Goal: Task Accomplishment & Management: Use online tool/utility

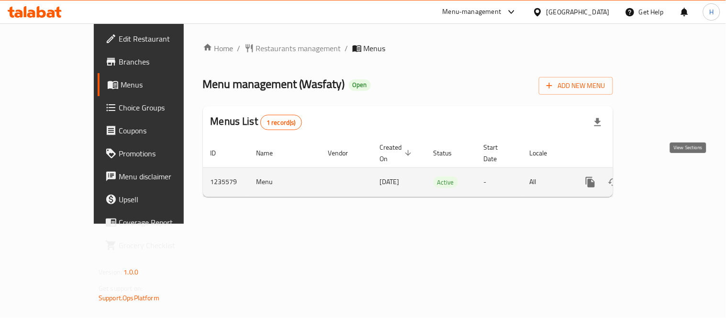
click at [671, 171] on link "enhanced table" at bounding box center [659, 182] width 23 height 23
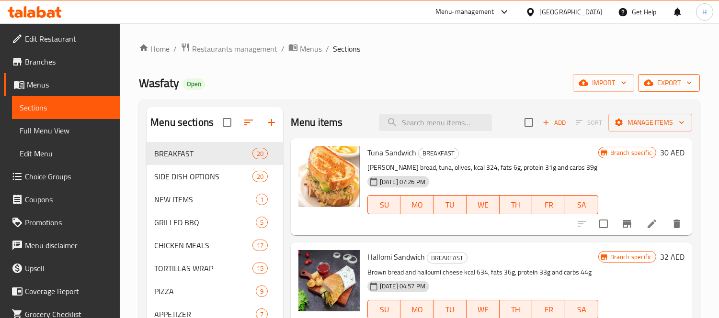
click at [667, 77] on span "export" at bounding box center [668, 83] width 46 height 12
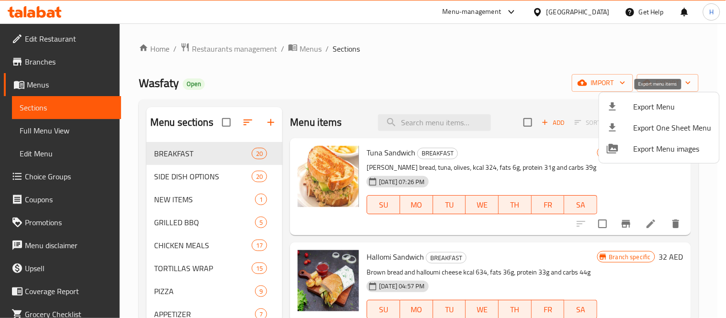
click at [656, 101] on span "Export Menu" at bounding box center [673, 106] width 78 height 11
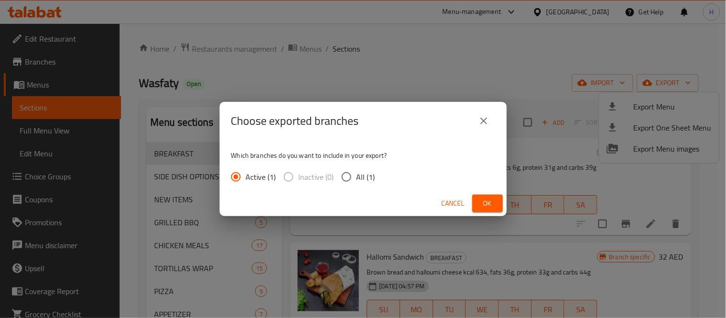
click at [349, 179] on input "All (1)" at bounding box center [347, 177] width 20 height 20
radio input "true"
click at [491, 207] on span "Ok" at bounding box center [487, 204] width 15 height 12
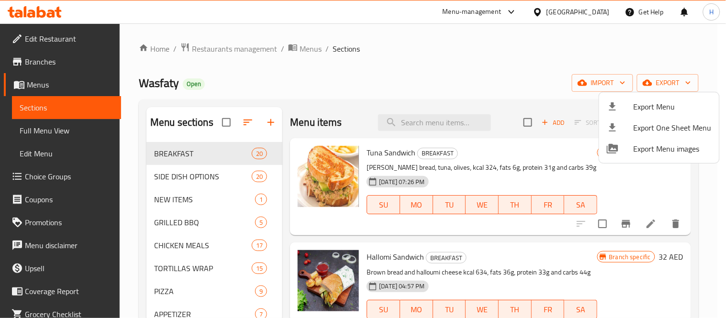
click at [472, 227] on div at bounding box center [363, 159] width 726 height 318
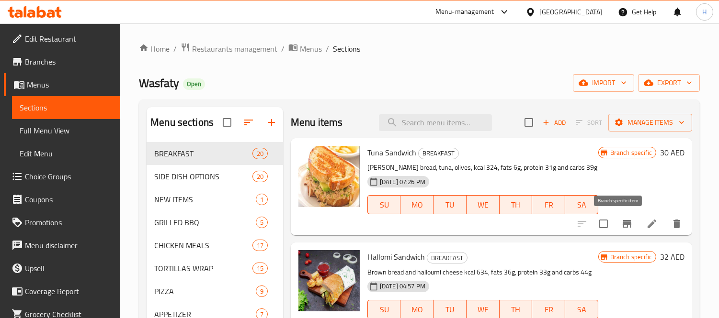
click at [621, 226] on icon "Branch-specific-item" at bounding box center [626, 223] width 11 height 11
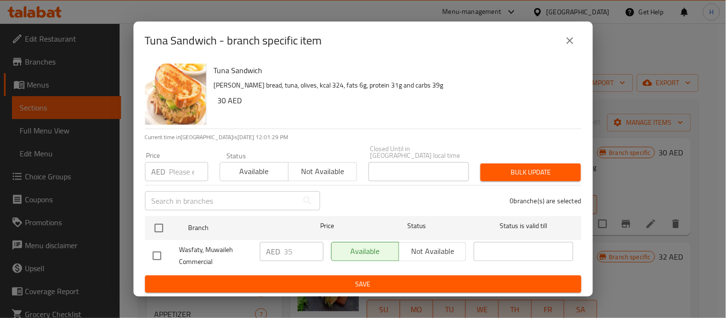
click at [572, 37] on icon "close" at bounding box center [569, 40] width 11 height 11
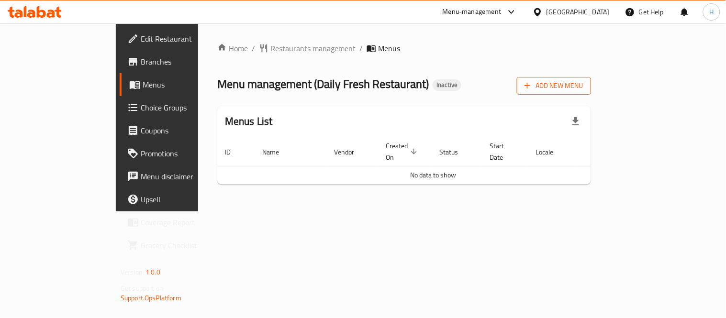
click at [532, 90] on icon "button" at bounding box center [528, 86] width 10 height 10
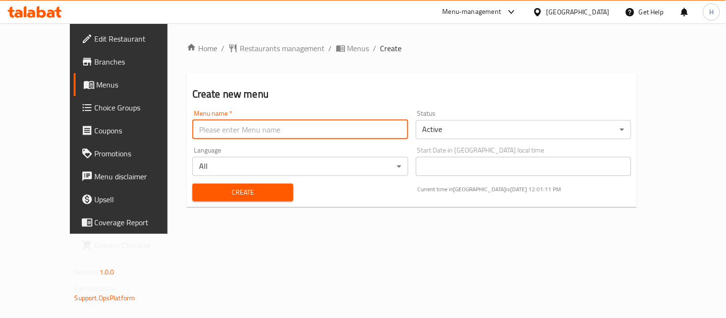
click at [192, 125] on input "text" at bounding box center [300, 129] width 216 height 19
type input "Gazar"
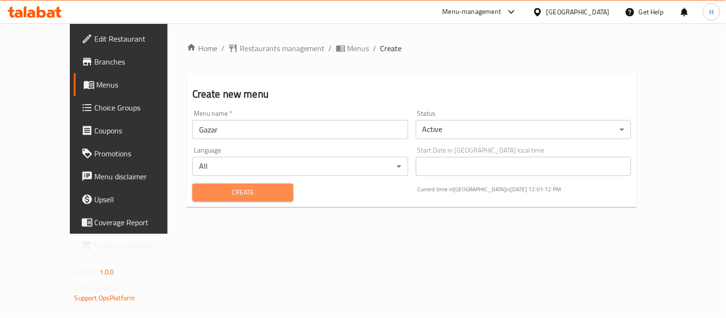
click at [213, 189] on span "Create" at bounding box center [243, 193] width 86 height 12
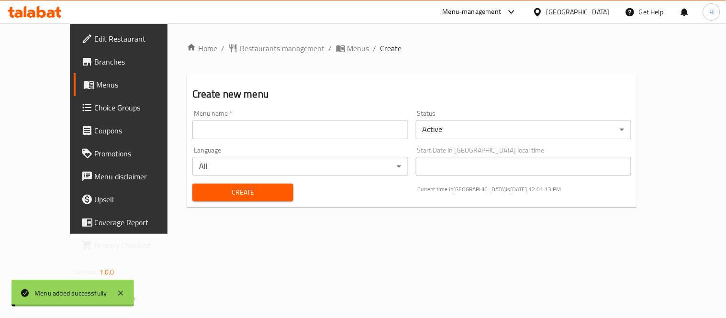
click at [348, 51] on span "Menus" at bounding box center [359, 48] width 22 height 11
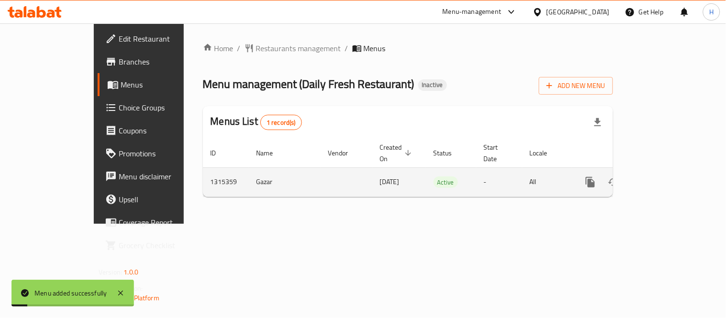
click at [665, 177] on icon "enhanced table" at bounding box center [659, 182] width 11 height 11
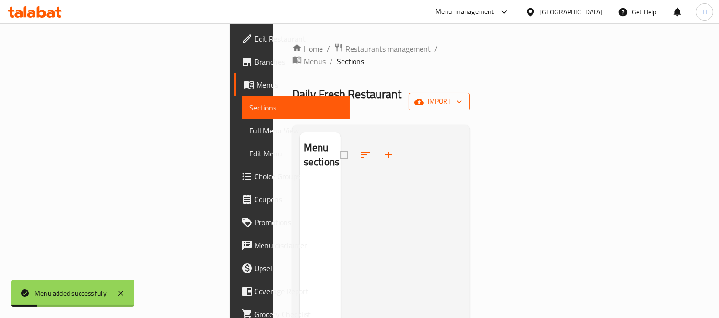
click at [462, 96] on span "import" at bounding box center [439, 102] width 46 height 12
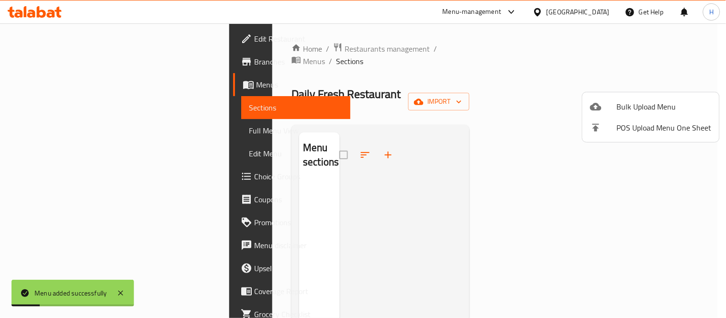
click at [661, 108] on span "Bulk Upload Menu" at bounding box center [664, 106] width 95 height 11
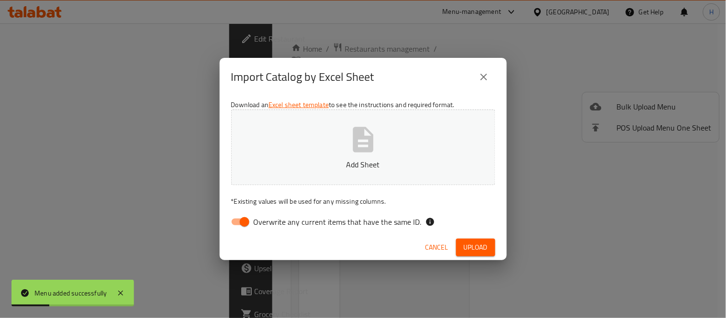
click at [233, 214] on input "Overwrite any current items that have the same ID." at bounding box center [244, 222] width 55 height 18
checkbox input "false"
click at [323, 122] on button "Add Sheet" at bounding box center [363, 148] width 264 height 76
click at [465, 248] on span "Upload" at bounding box center [476, 248] width 24 height 12
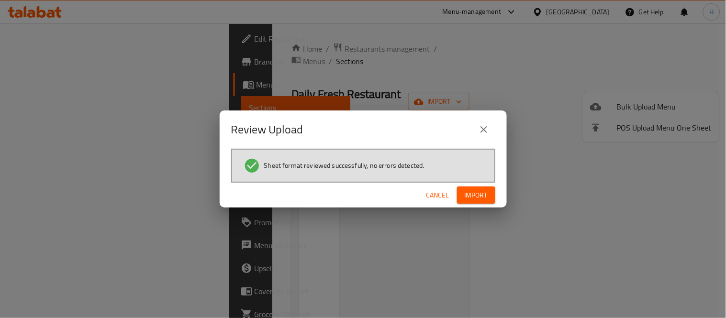
click at [475, 198] on span "Import" at bounding box center [476, 196] width 23 height 12
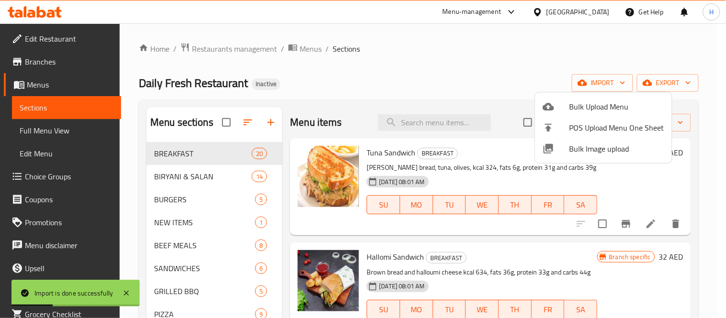
click at [619, 222] on div at bounding box center [363, 159] width 726 height 318
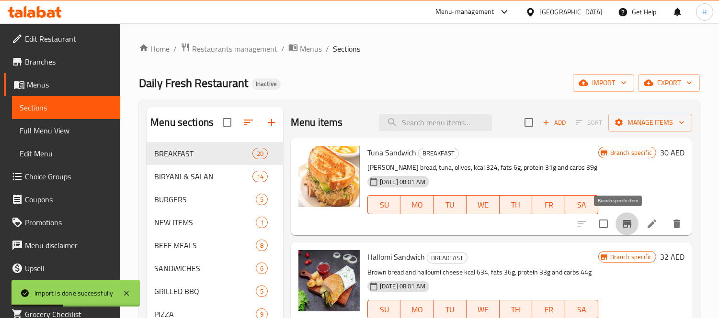
click at [622, 225] on icon "Branch-specific-item" at bounding box center [626, 224] width 9 height 8
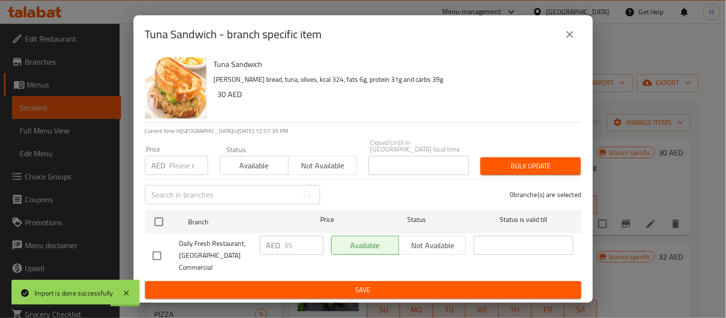
click at [568, 40] on icon "close" at bounding box center [569, 34] width 11 height 11
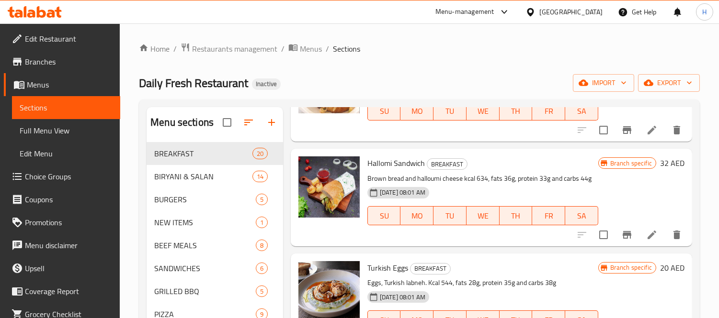
scroll to position [266, 0]
